Goal: Information Seeking & Learning: Obtain resource

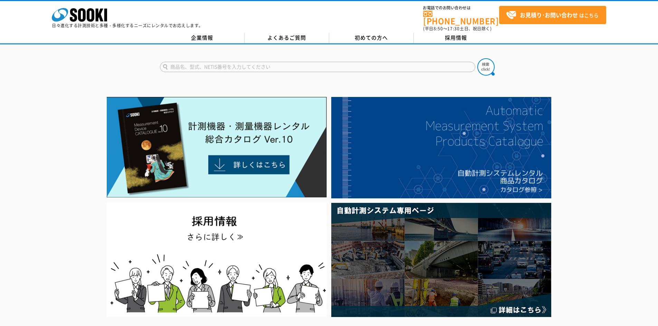
click at [246, 62] on input "text" at bounding box center [317, 67] width 315 height 10
click at [240, 62] on input "text" at bounding box center [317, 67] width 315 height 10
click at [239, 62] on input "text" at bounding box center [317, 67] width 315 height 10
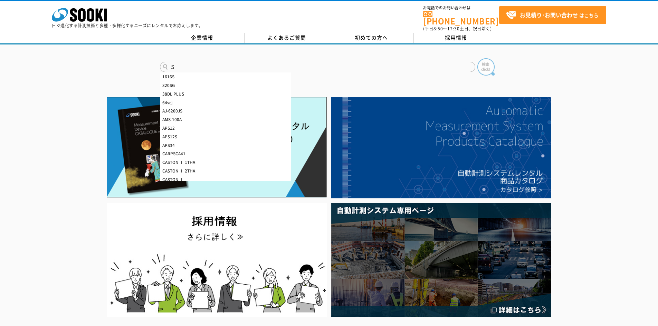
type input "Ｓ"
click at [485, 61] on img at bounding box center [485, 66] width 17 height 17
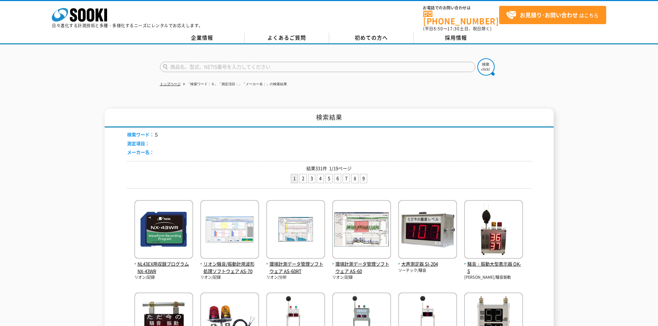
click at [179, 67] on input "text" at bounding box center [317, 67] width 315 height 10
type input "S-215K"
click at [488, 62] on img at bounding box center [485, 66] width 17 height 17
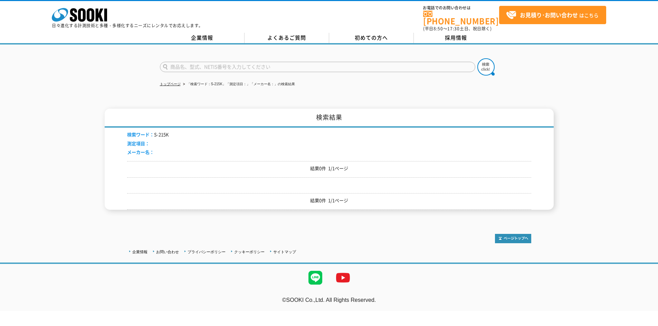
click at [227, 64] on input "text" at bounding box center [317, 67] width 315 height 10
type input "Ｓ"
click at [488, 62] on img at bounding box center [485, 66] width 17 height 17
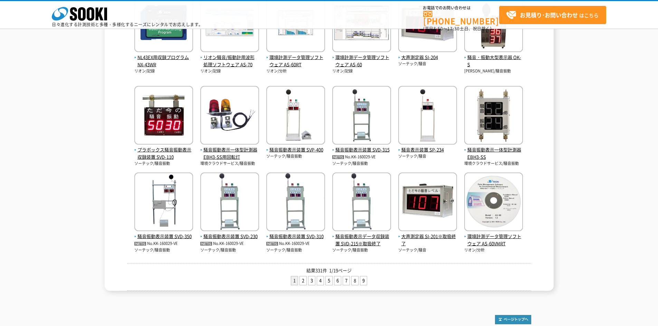
scroll to position [230, 0]
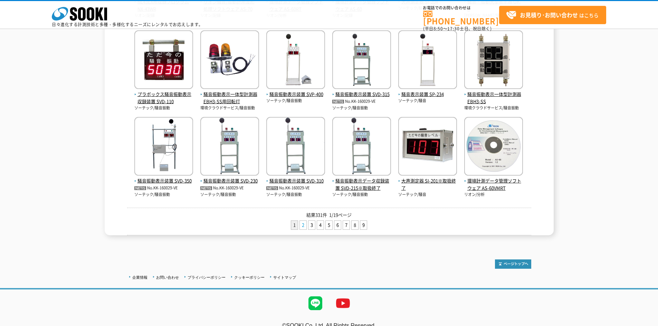
click at [306, 223] on link "2" at bounding box center [303, 225] width 7 height 9
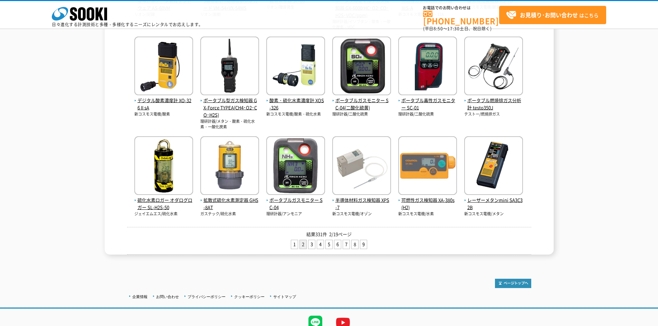
scroll to position [253, 0]
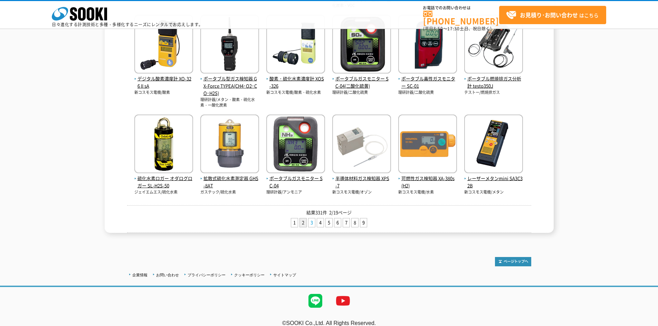
click at [309, 223] on link "3" at bounding box center [311, 223] width 7 height 9
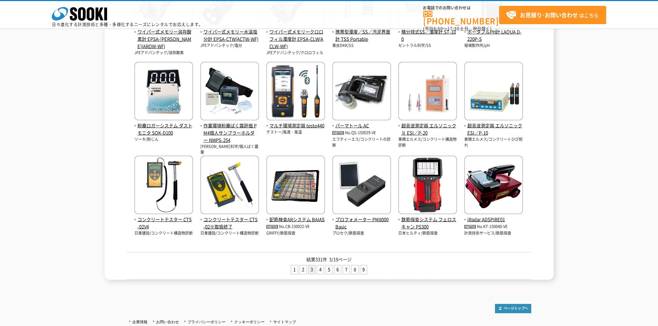
scroll to position [207, 0]
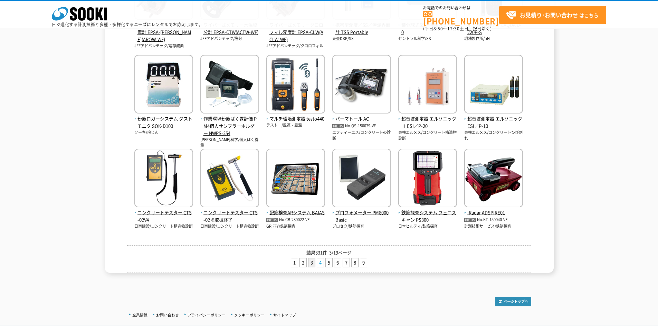
click at [321, 263] on link "4" at bounding box center [320, 263] width 7 height 9
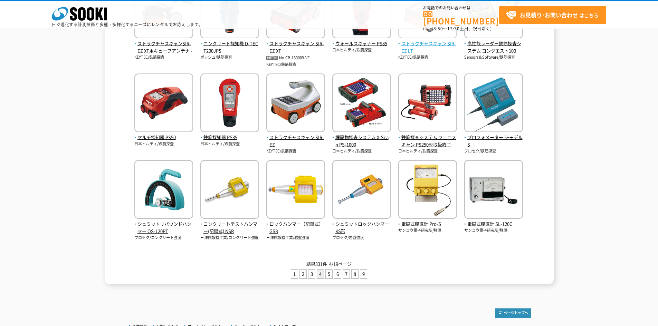
scroll to position [230, 0]
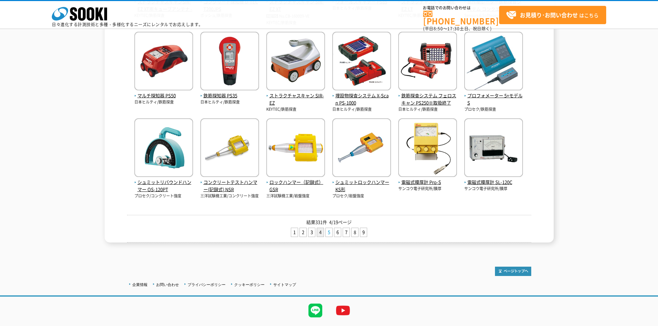
click at [332, 230] on link "5" at bounding box center [329, 232] width 7 height 9
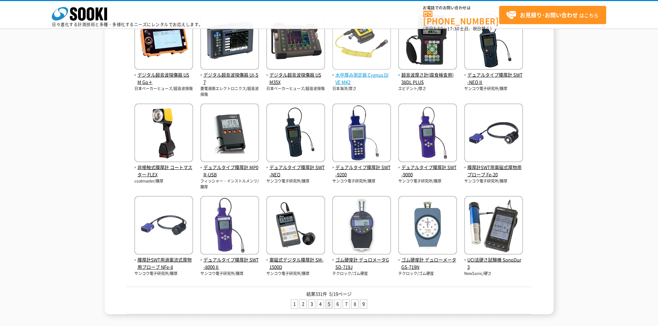
scroll to position [207, 0]
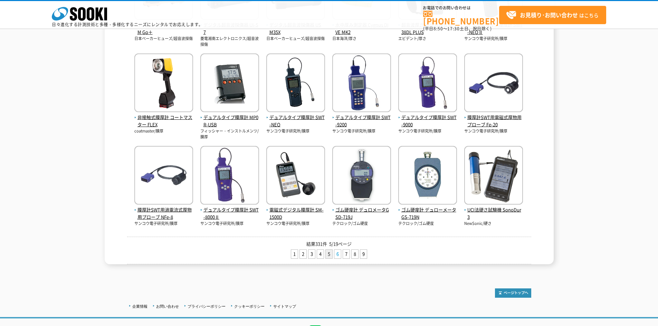
click at [336, 254] on link "6" at bounding box center [337, 254] width 7 height 9
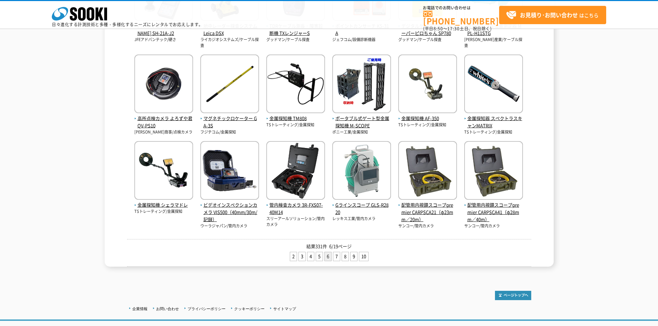
scroll to position [207, 0]
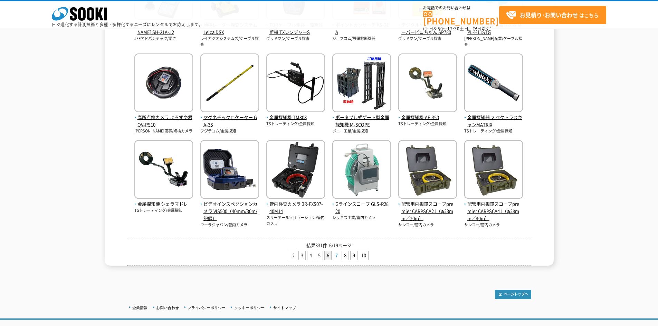
click at [338, 254] on link "7" at bounding box center [336, 255] width 7 height 9
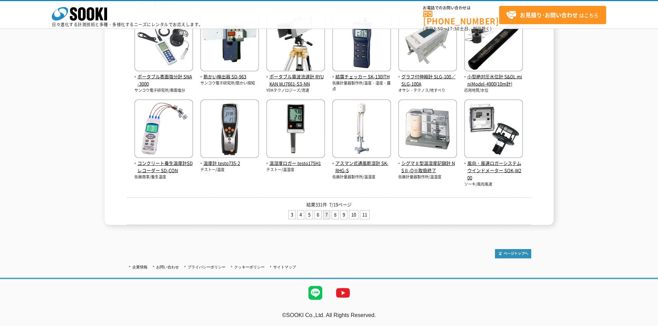
scroll to position [250, 0]
click at [335, 216] on link "8" at bounding box center [335, 215] width 7 height 9
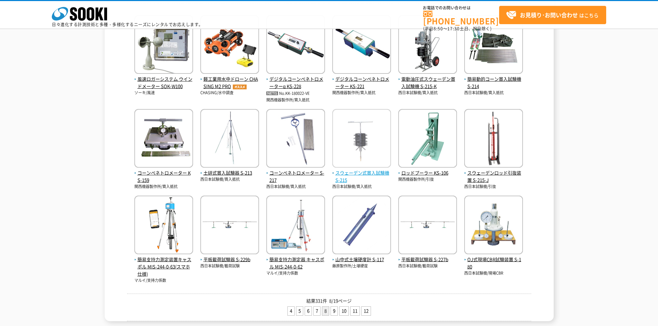
scroll to position [161, 0]
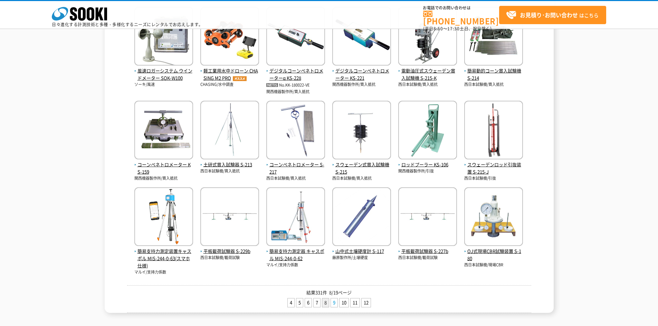
click at [334, 303] on link "9" at bounding box center [334, 303] width 7 height 9
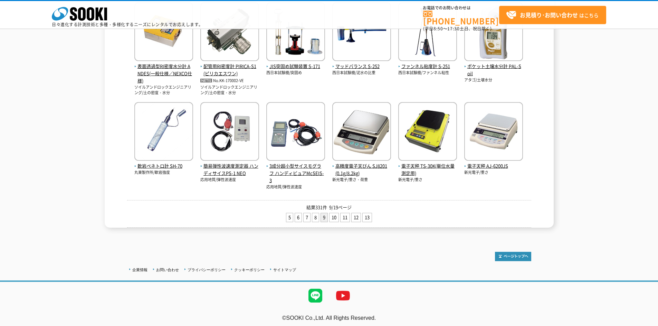
scroll to position [263, 0]
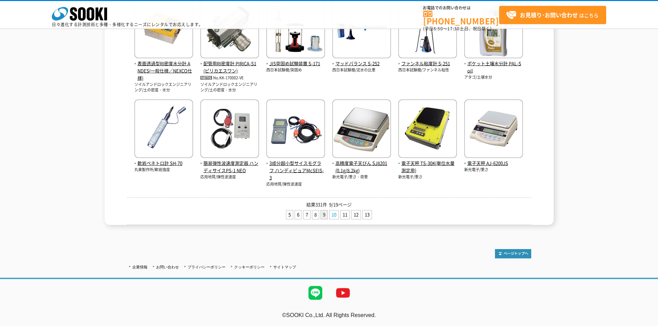
click at [334, 215] on link "10" at bounding box center [333, 215] width 9 height 9
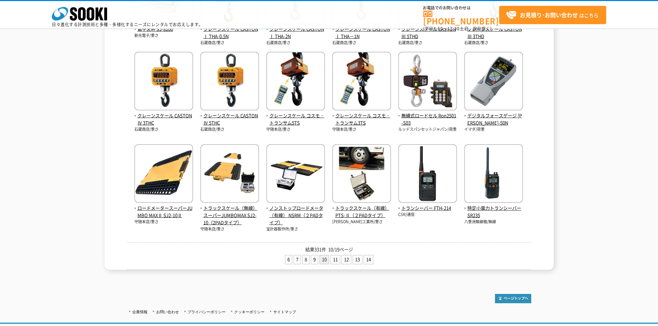
scroll to position [203, 0]
click at [306, 262] on link "8" at bounding box center [305, 260] width 7 height 9
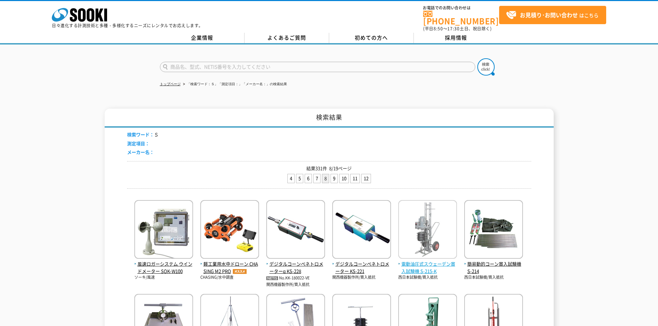
click at [440, 261] on span "電動油圧式スウェーデン貫入試験機 S-215-K" at bounding box center [427, 268] width 59 height 15
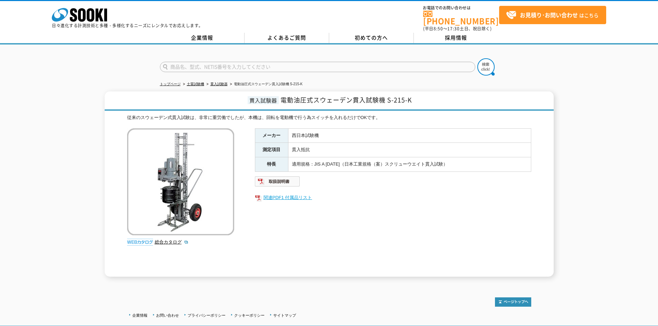
click at [281, 194] on link "関連PDF1 付属品リスト" at bounding box center [393, 197] width 276 height 9
click at [289, 180] on img at bounding box center [277, 181] width 45 height 11
click at [282, 177] on img at bounding box center [277, 181] width 45 height 11
click at [293, 179] on img at bounding box center [277, 181] width 45 height 11
drag, startPoint x: 280, startPoint y: 177, endPoint x: 600, endPoint y: 58, distance: 341.4
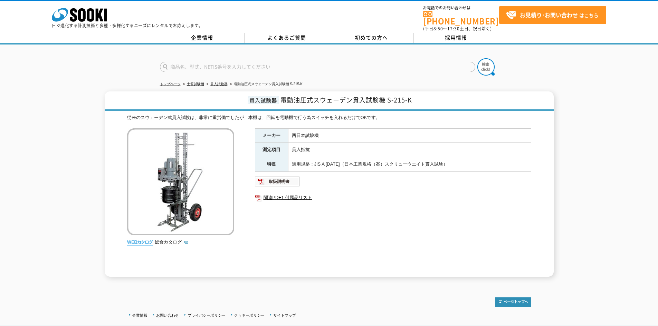
click at [600, 58] on div at bounding box center [329, 61] width 658 height 33
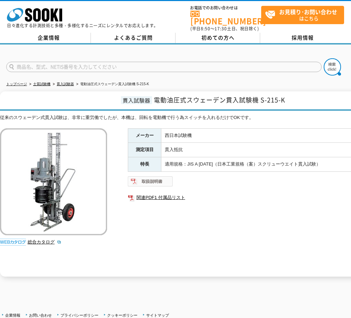
click at [159, 176] on img at bounding box center [150, 181] width 45 height 11
click at [173, 193] on link "関連PDF1 付属品リスト" at bounding box center [266, 197] width 276 height 9
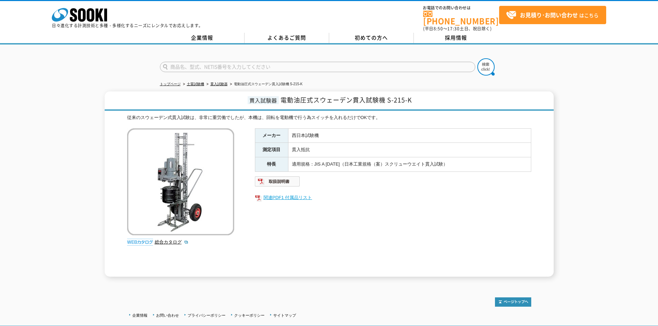
click at [279, 193] on link "関連PDF1 付属品リスト" at bounding box center [393, 197] width 276 height 9
